Goal: Task Accomplishment & Management: Use online tool/utility

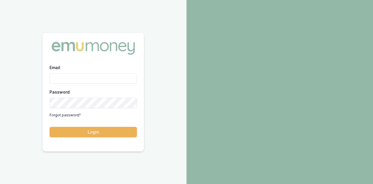
click at [68, 79] on input "Email" at bounding box center [93, 78] width 87 height 10
type input "evette.abdo@emumoney.com.au"
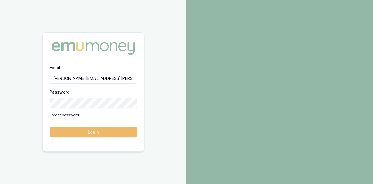
click at [85, 132] on button "Login" at bounding box center [93, 132] width 87 height 10
